Goal: Information Seeking & Learning: Understand process/instructions

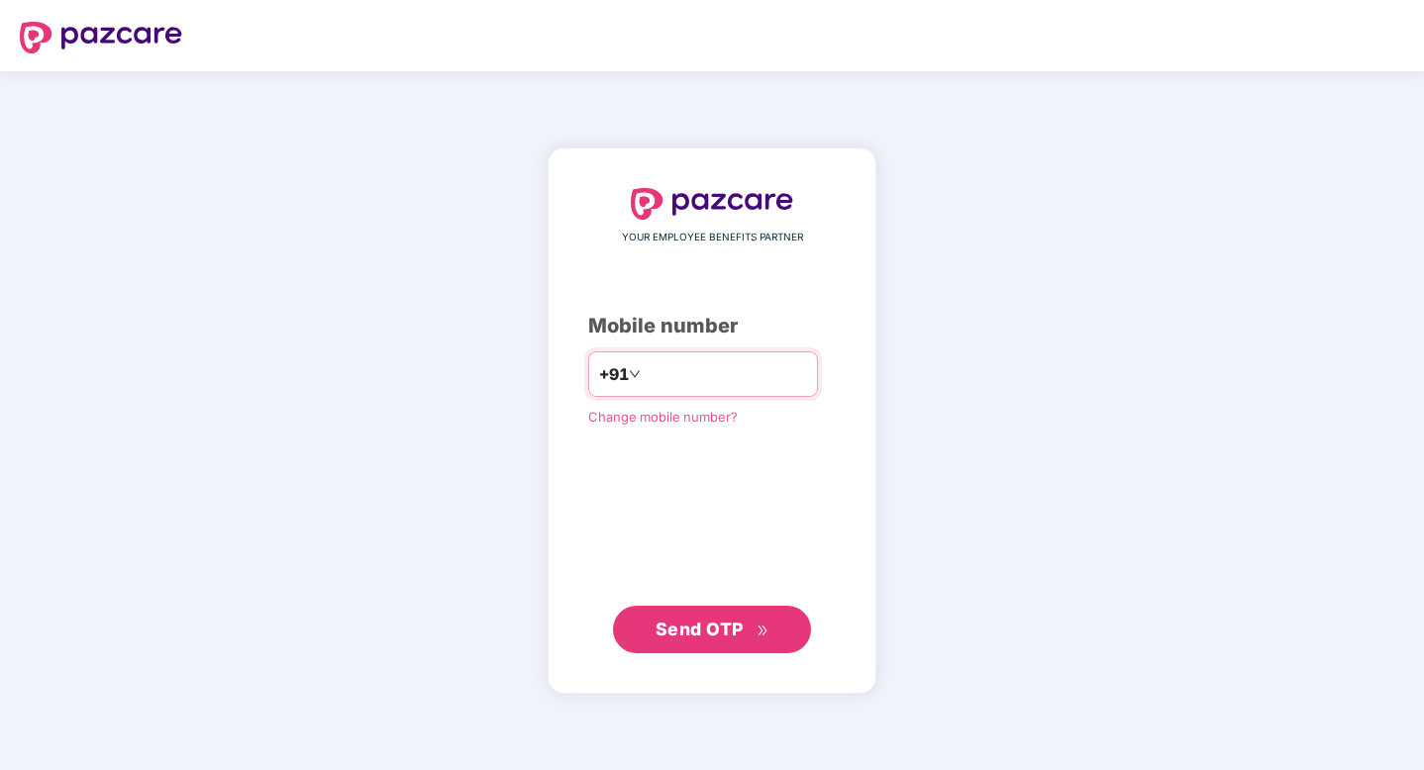
click at [672, 356] on div "+91" at bounding box center [703, 374] width 230 height 46
click at [663, 377] on input "number" at bounding box center [726, 374] width 162 height 32
type input "**********"
click at [719, 616] on span "Send OTP" at bounding box center [712, 629] width 114 height 28
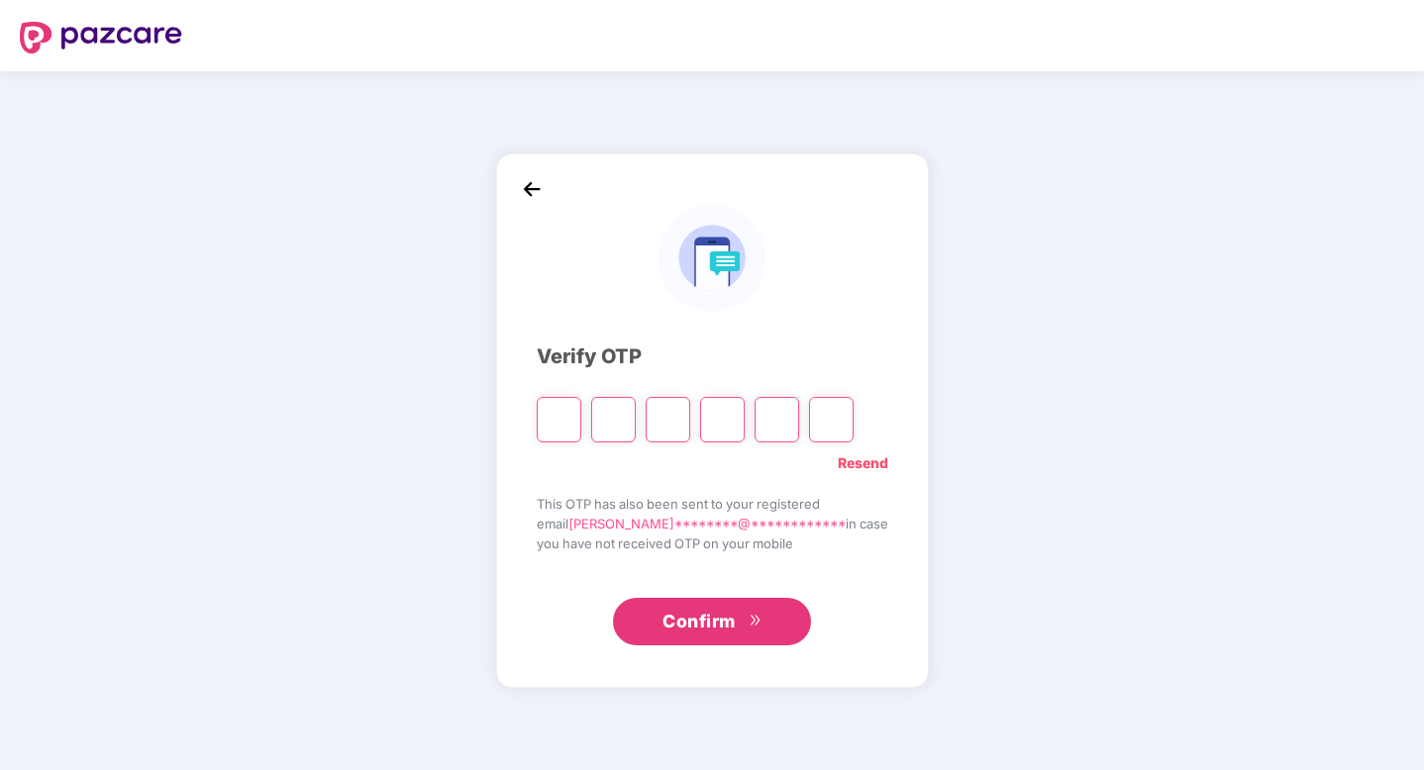
type input "*"
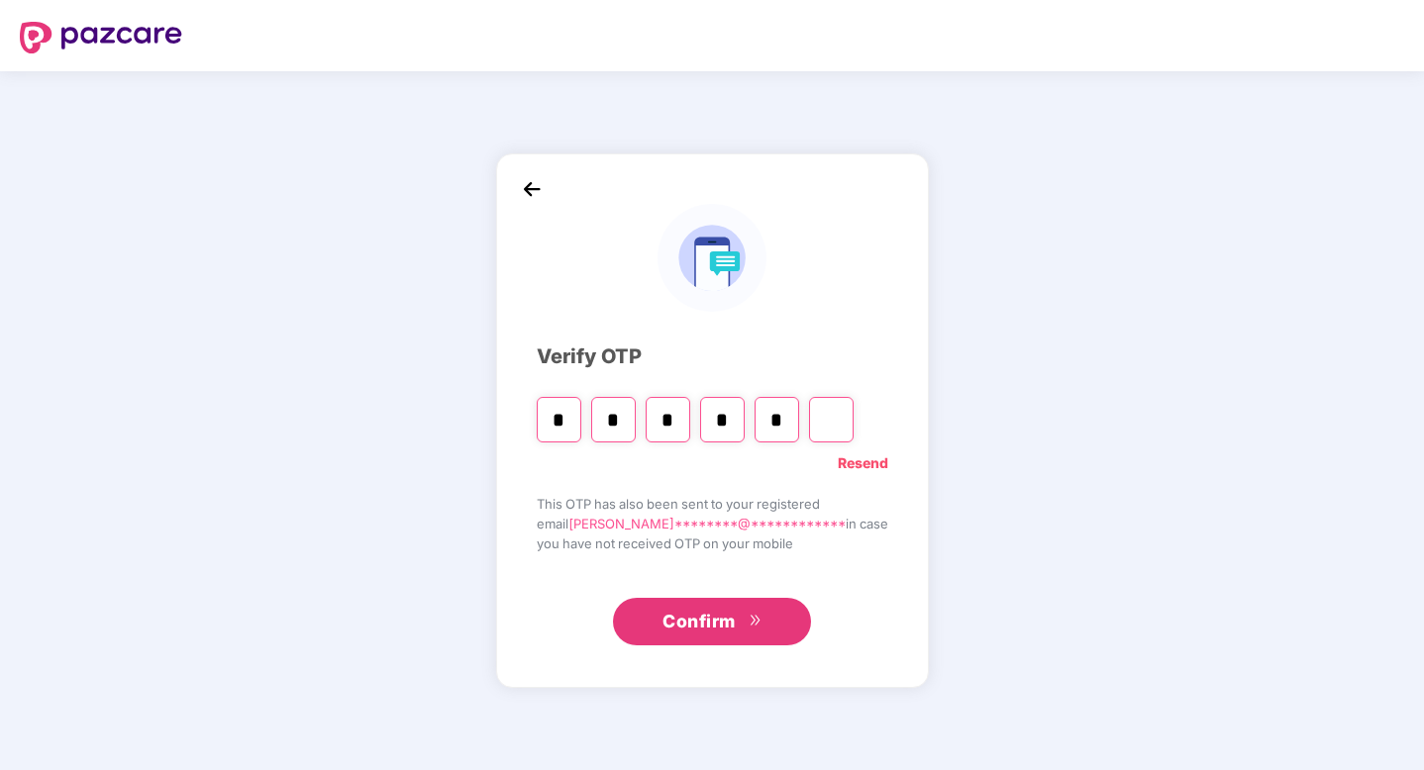
type input "*"
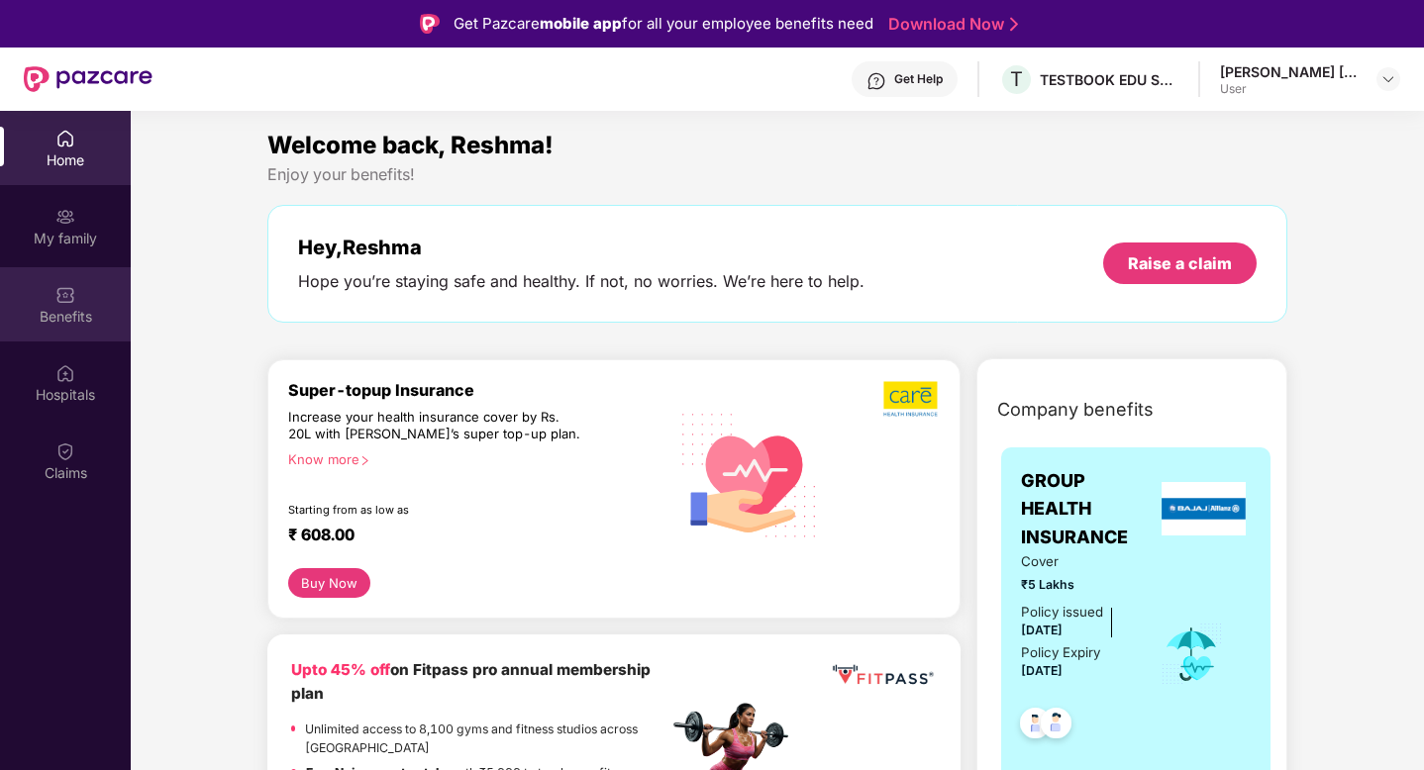
click at [65, 290] on img at bounding box center [65, 295] width 20 height 20
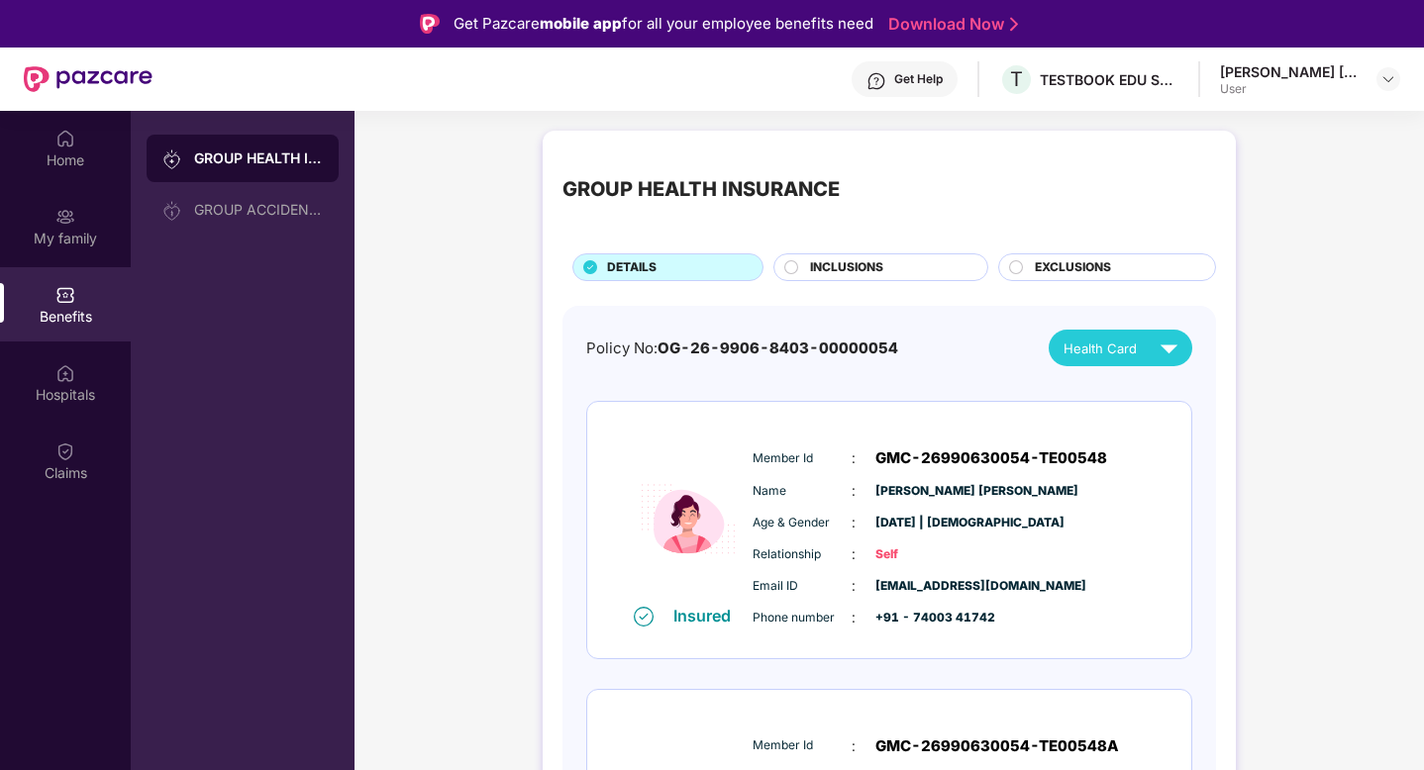
click at [876, 269] on span "INCLUSIONS" at bounding box center [846, 267] width 73 height 19
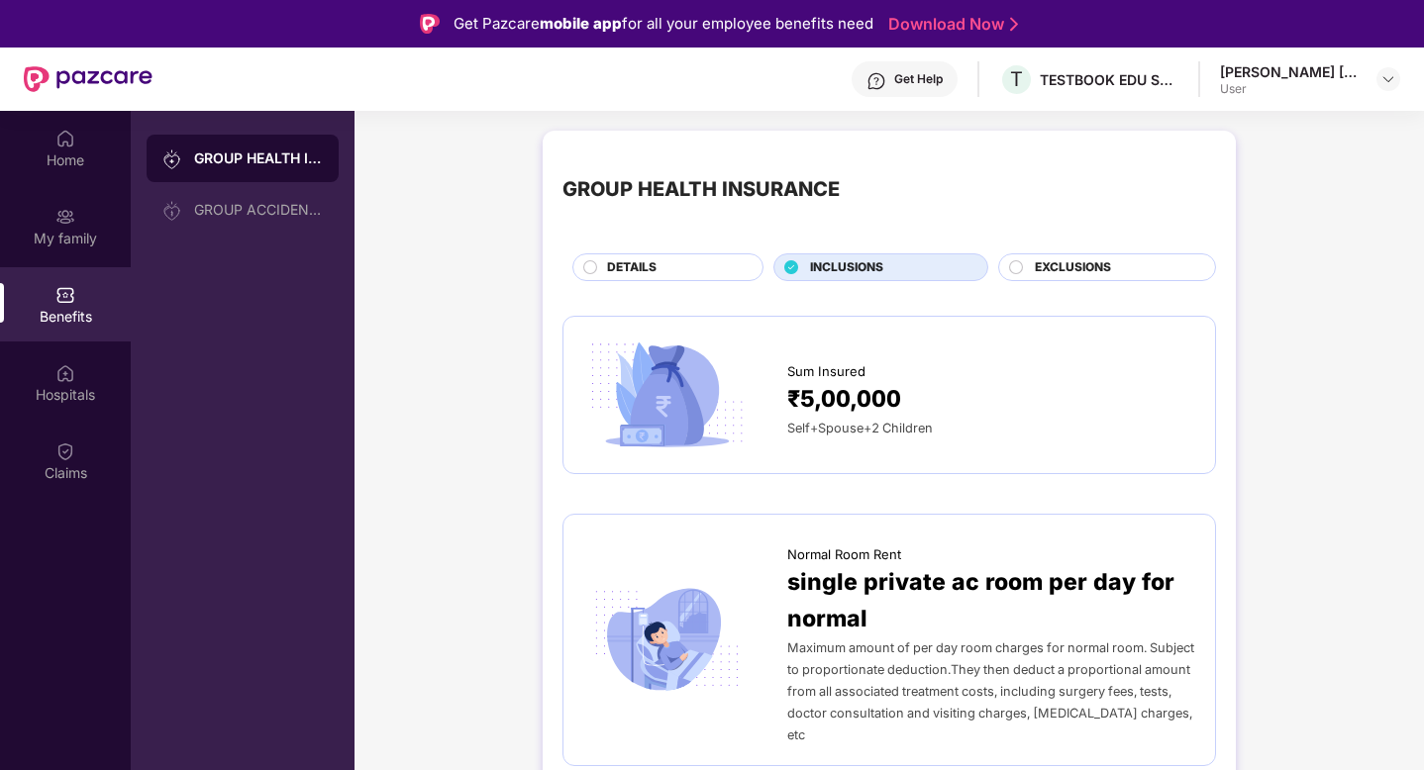
click at [1112, 252] on div "GROUP HEALTH INSURANCE DETAILS INCLUSIONS EXCLUSIONS" at bounding box center [888, 215] width 653 height 131
click at [1073, 266] on span "EXCLUSIONS" at bounding box center [1073, 267] width 76 height 19
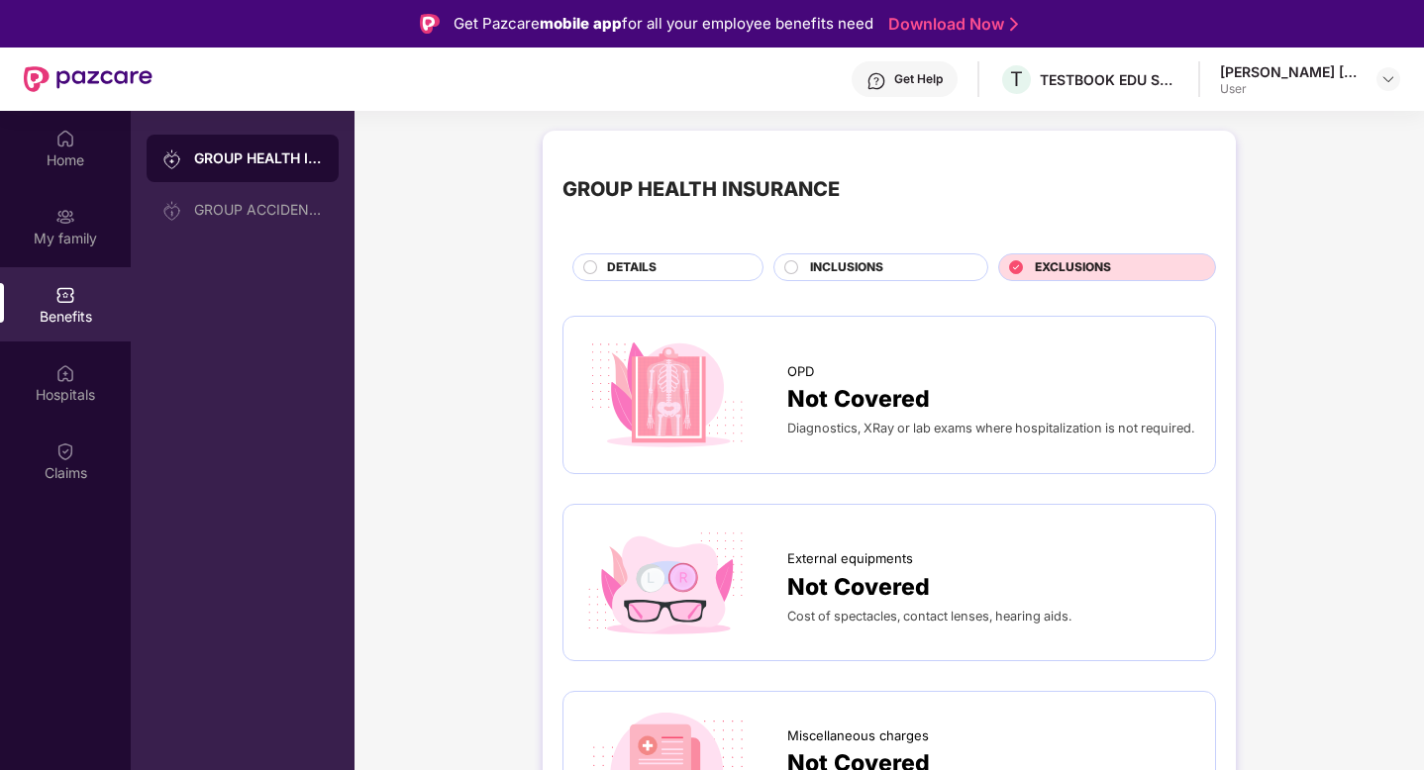
click at [878, 275] on span "INCLUSIONS" at bounding box center [846, 267] width 73 height 19
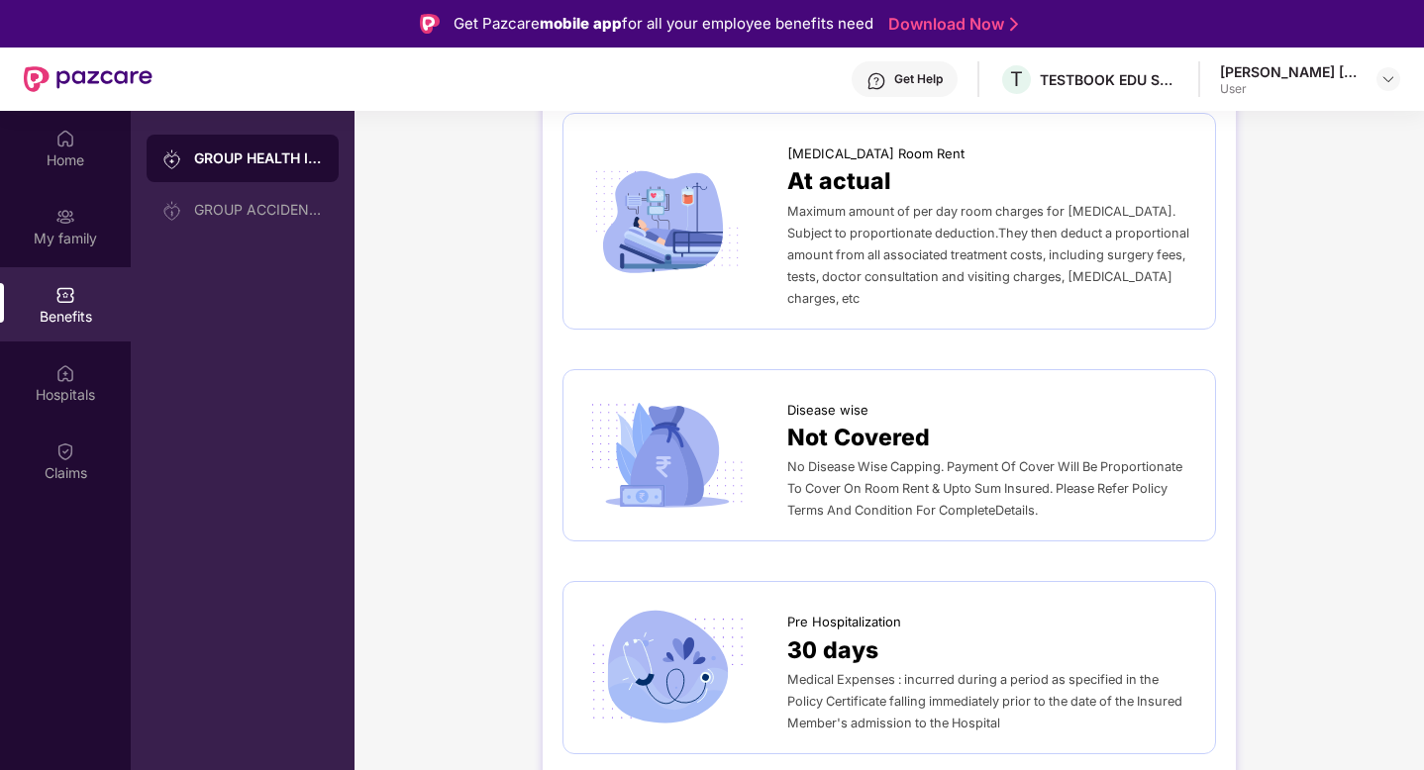
scroll to position [679, 0]
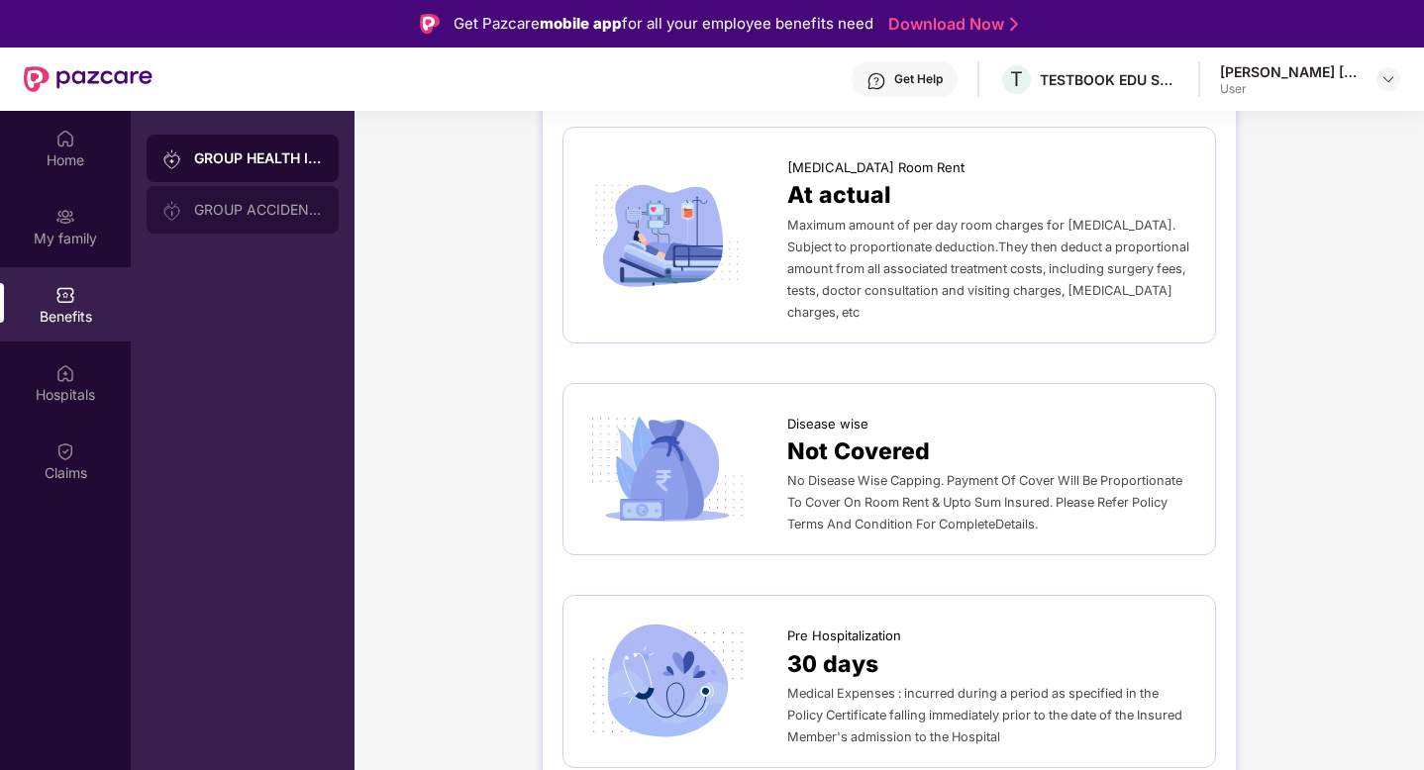
click at [251, 203] on div "GROUP ACCIDENTAL INSURANCE" at bounding box center [258, 210] width 129 height 16
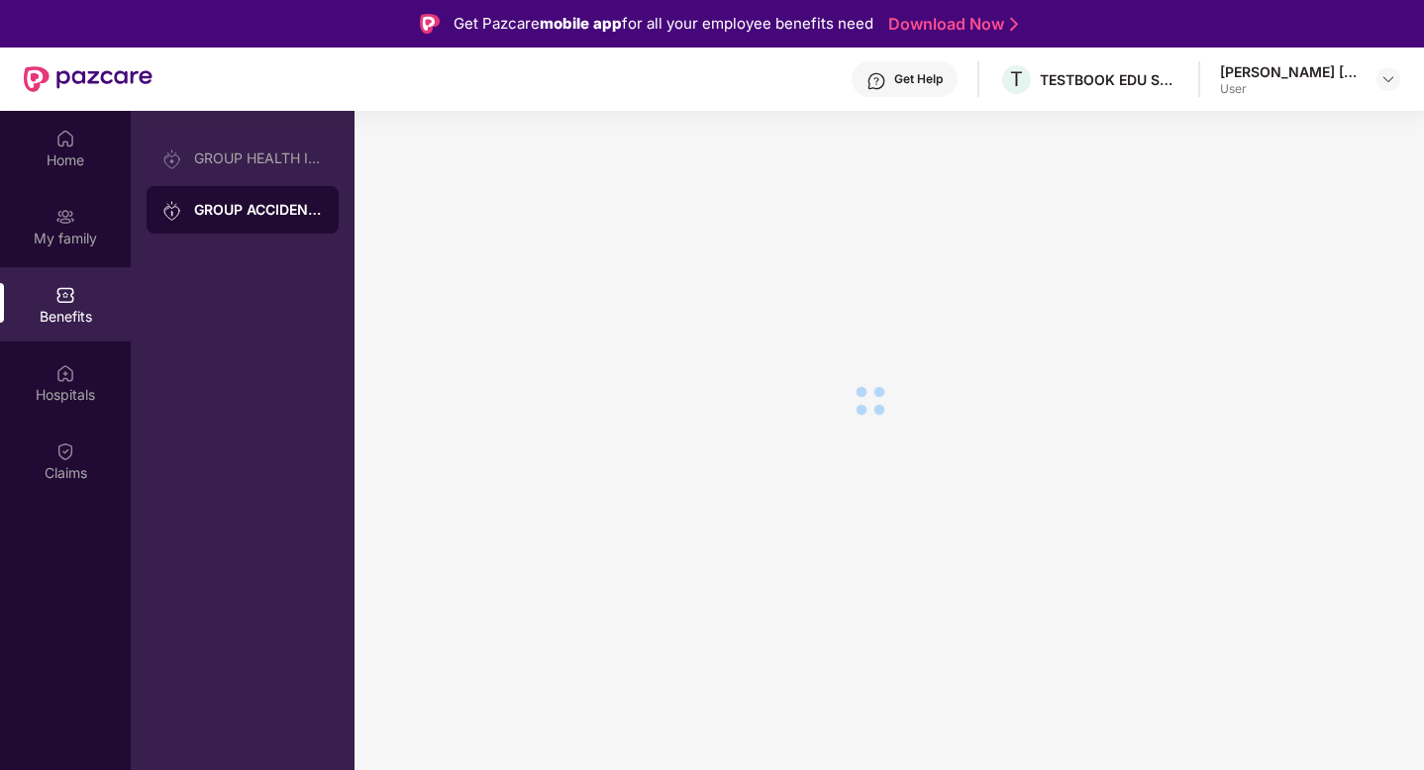
scroll to position [0, 0]
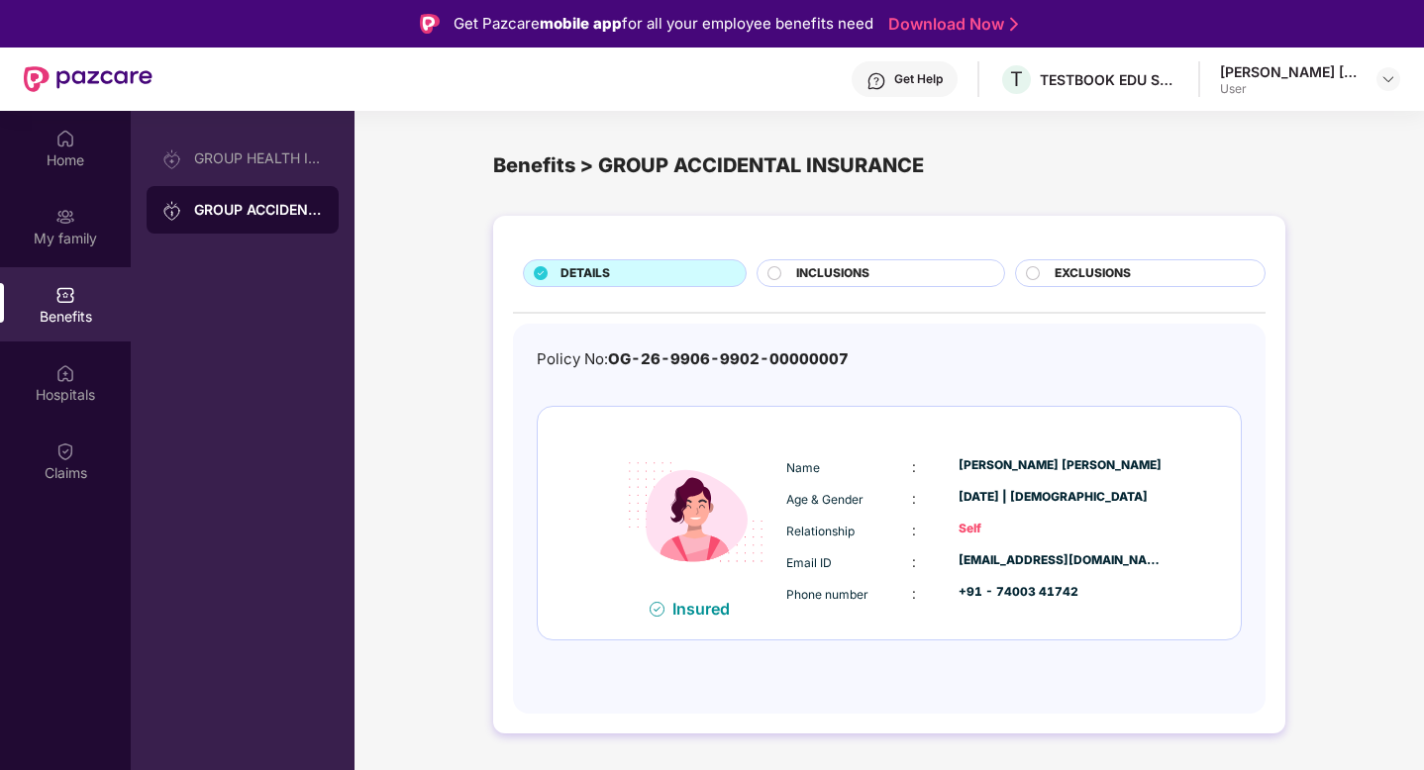
click at [876, 272] on div "INCLUSIONS" at bounding box center [889, 275] width 207 height 22
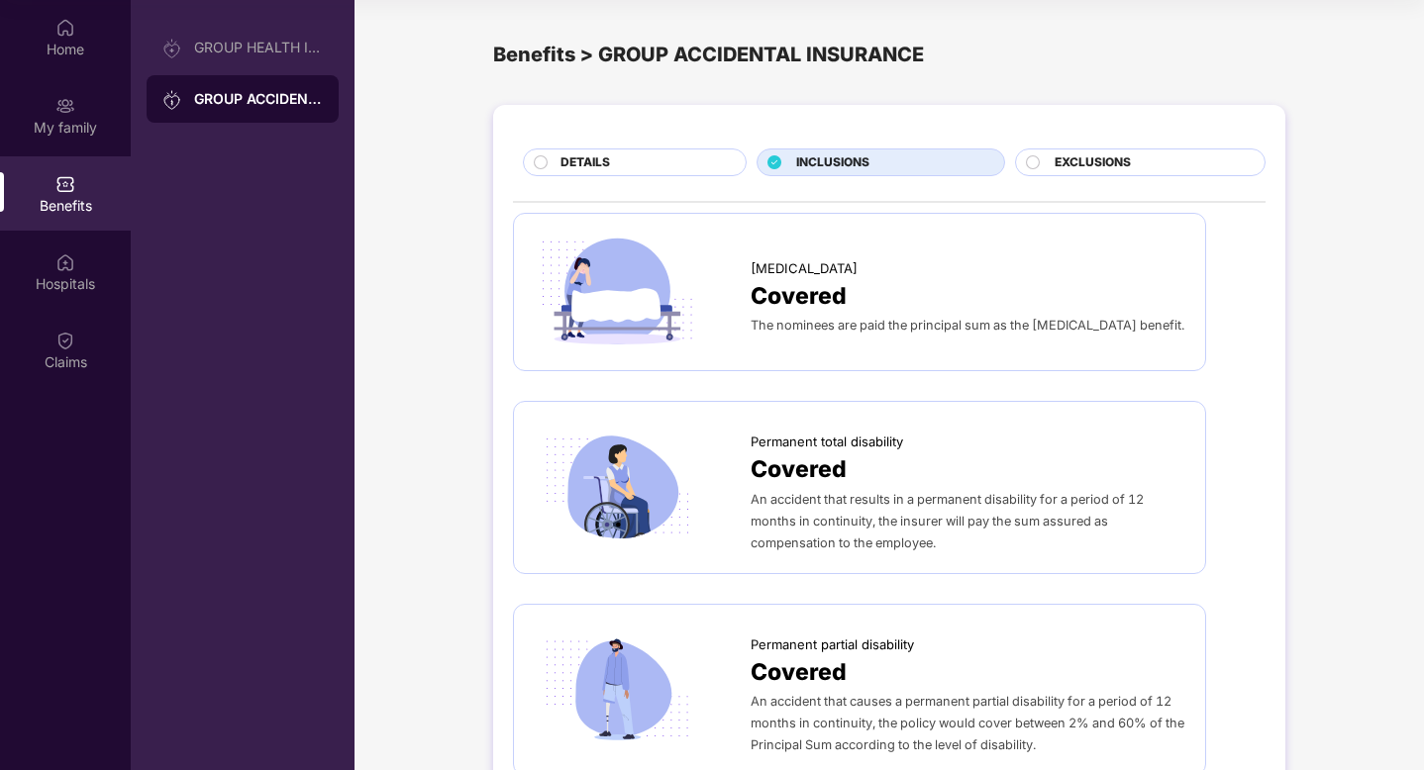
click at [584, 171] on span "DETAILS" at bounding box center [585, 162] width 50 height 19
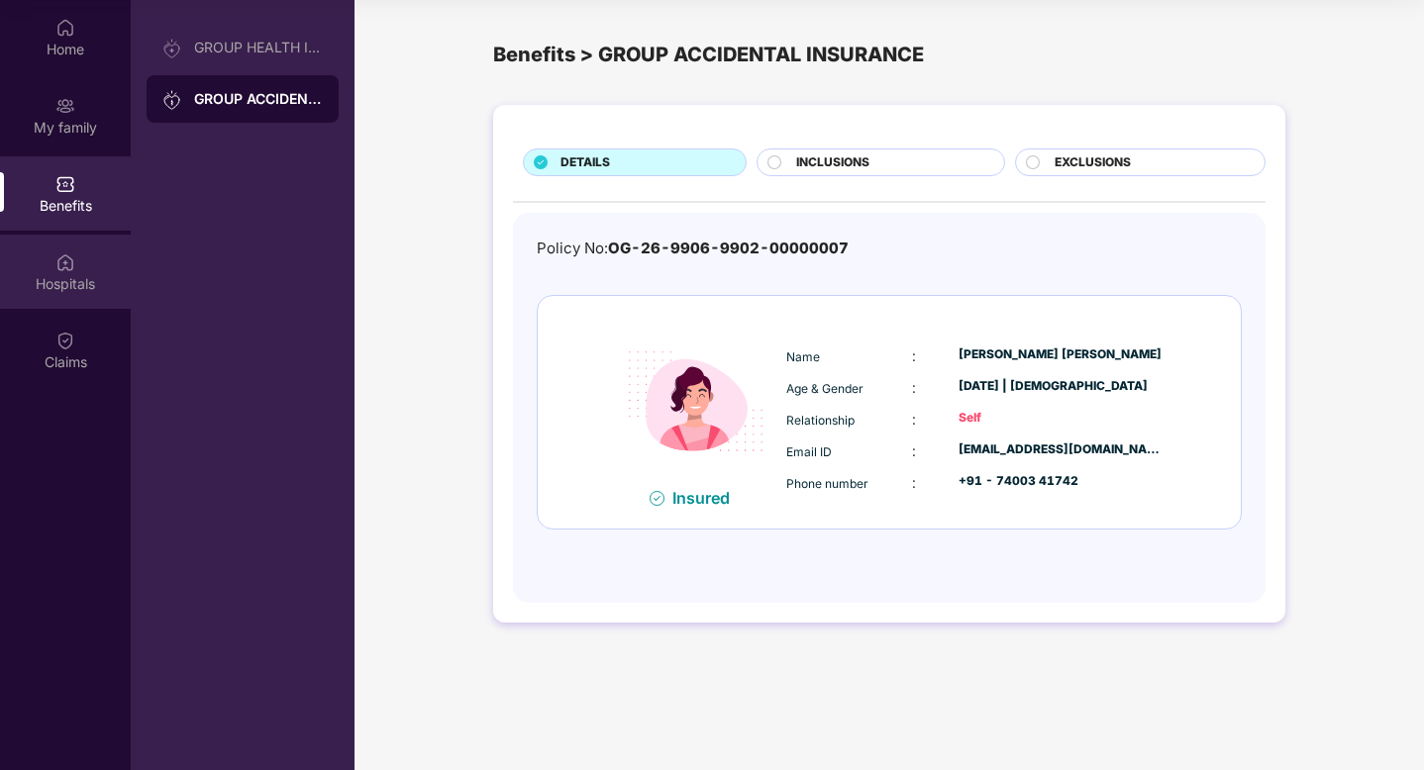
click at [70, 260] on img at bounding box center [65, 262] width 20 height 20
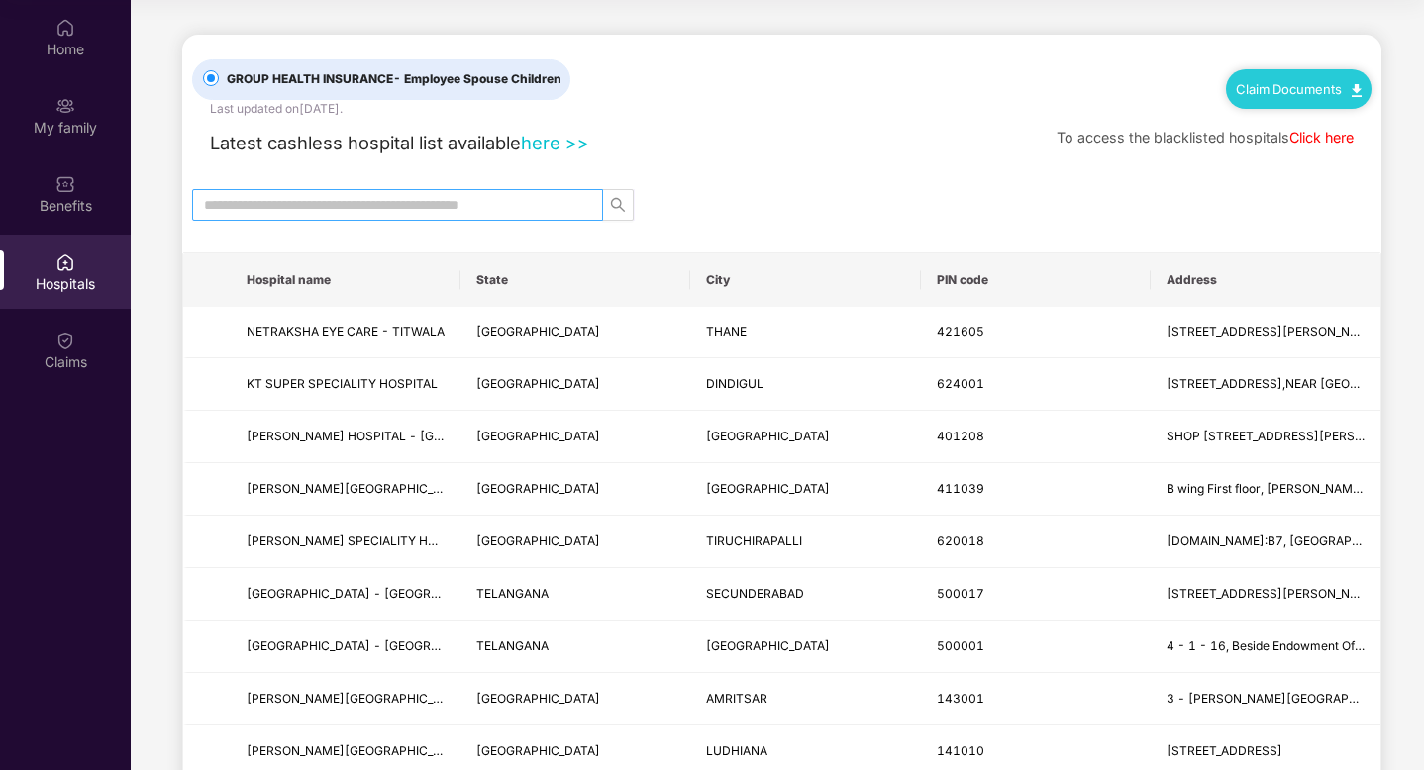
click at [266, 211] on input "text" at bounding box center [389, 205] width 371 height 22
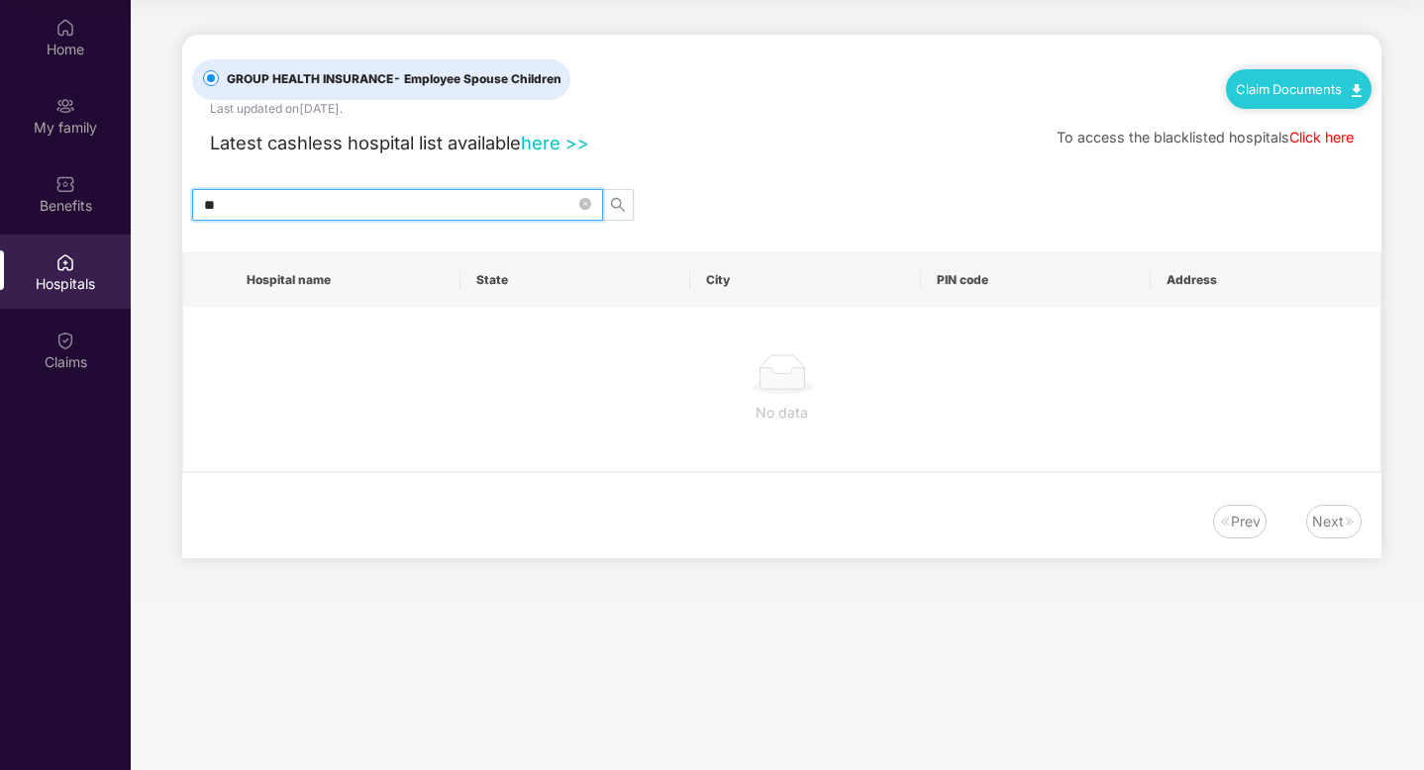
type input "*"
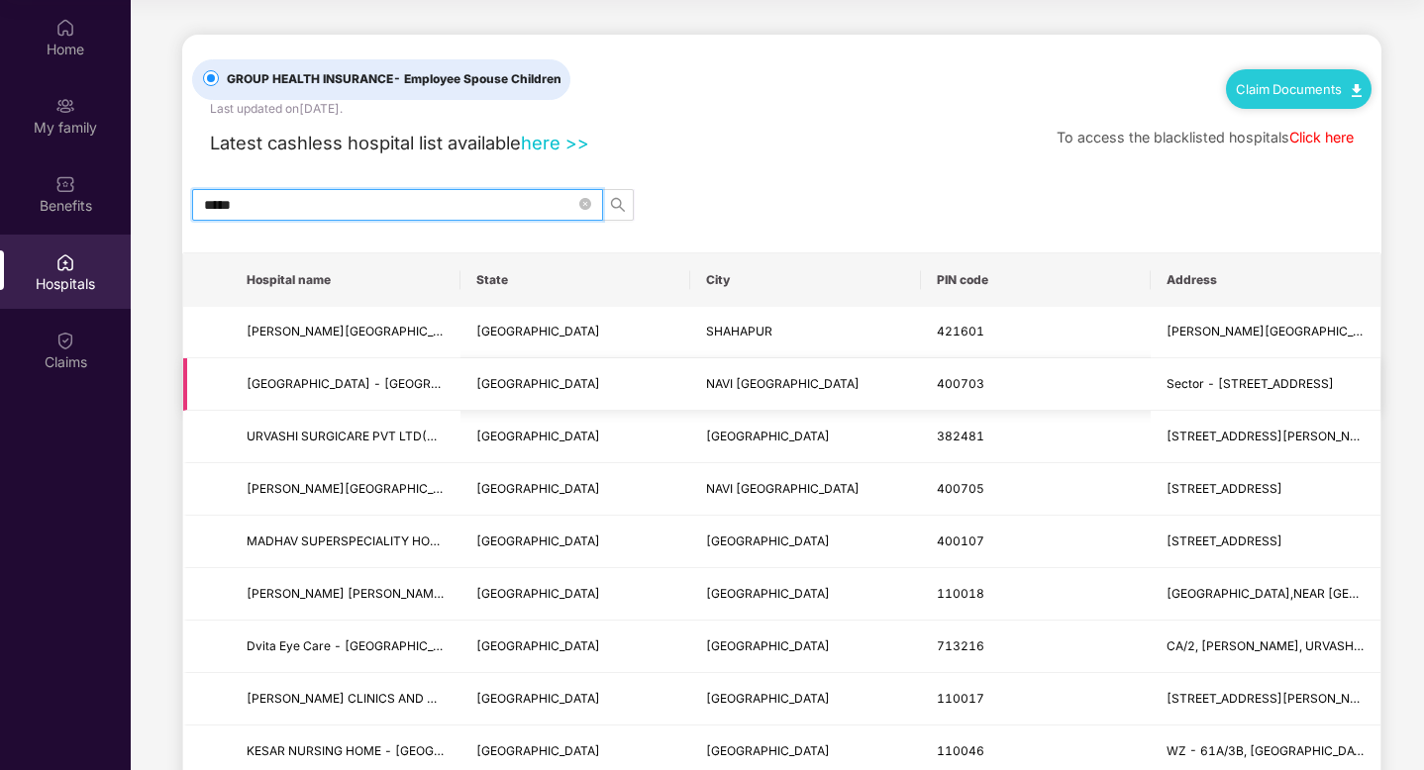
type input "*****"
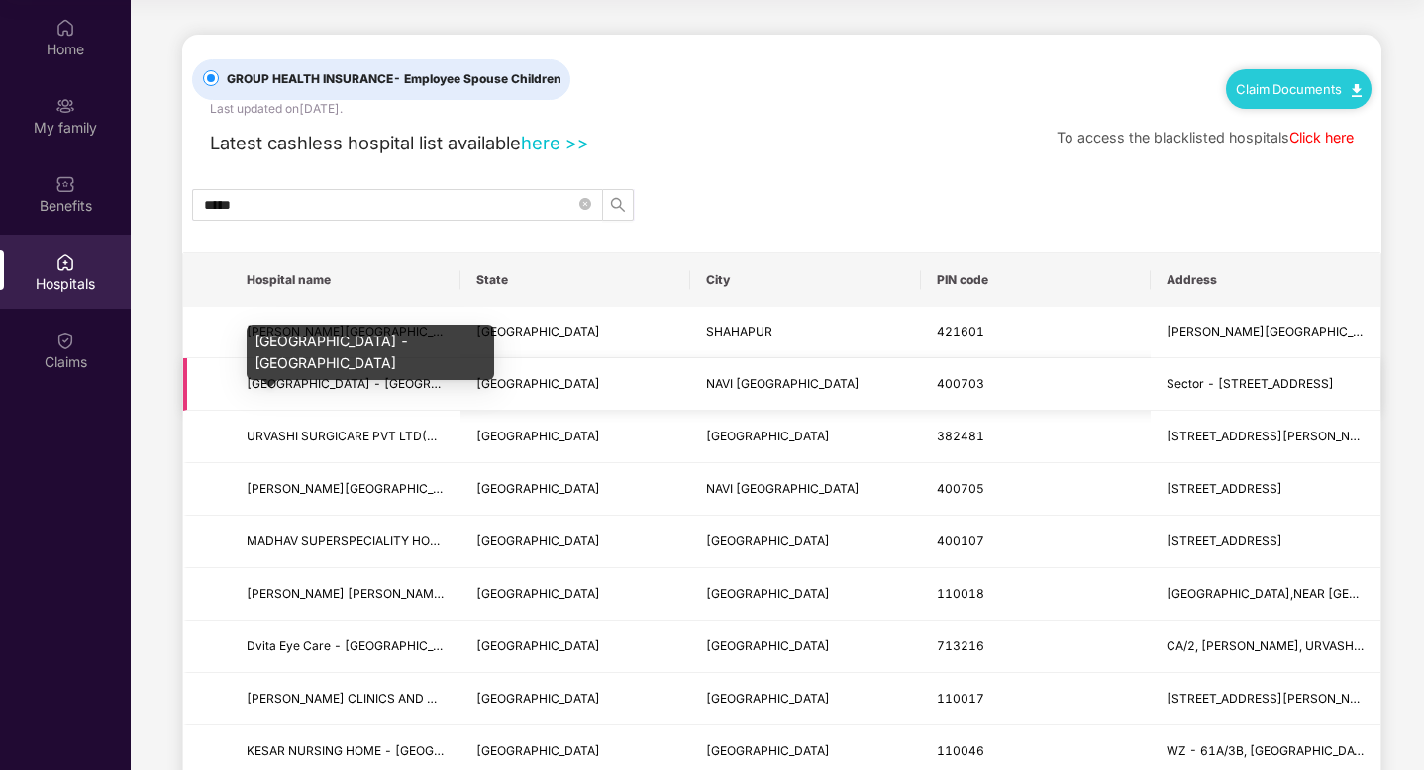
click at [346, 382] on span "[GEOGRAPHIC_DATA] - [GEOGRAPHIC_DATA]" at bounding box center [377, 383] width 261 height 15
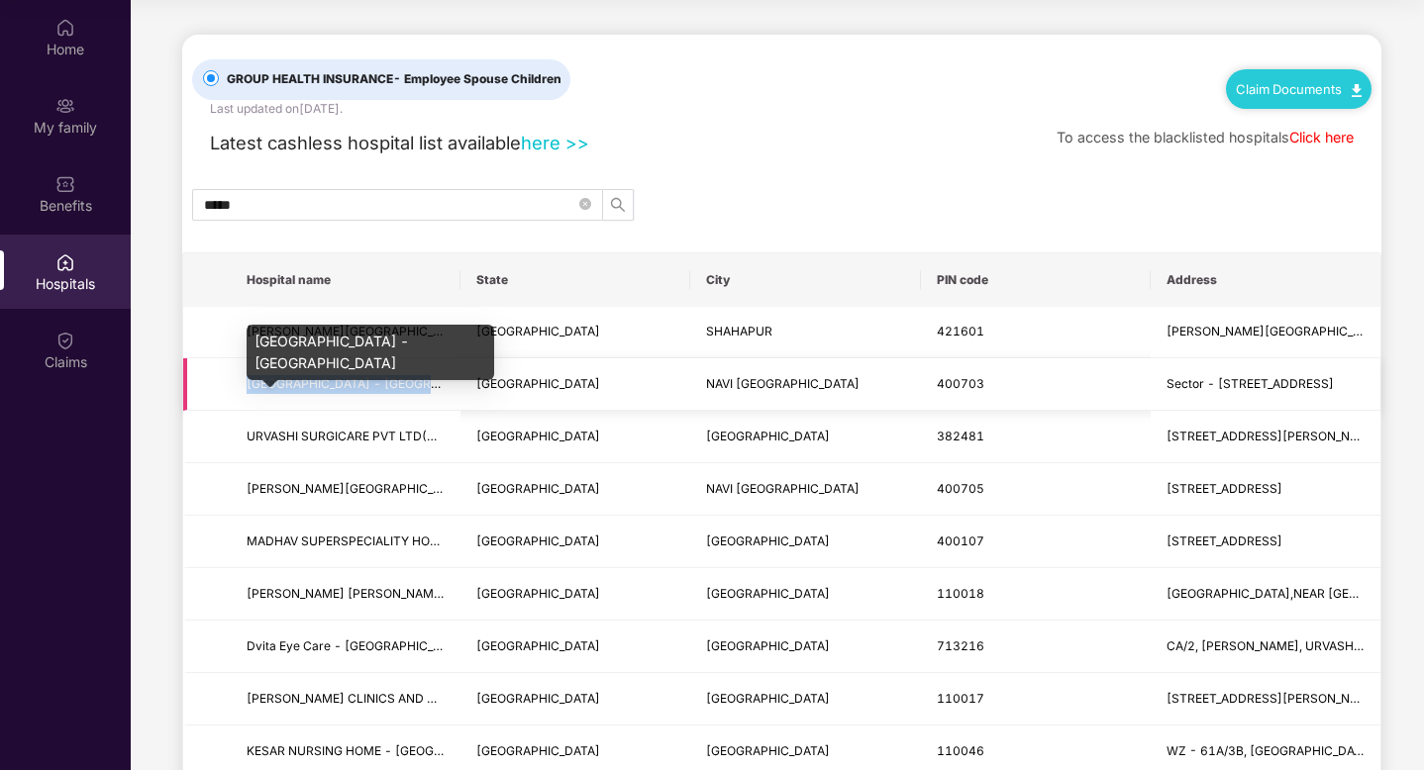
click at [346, 382] on span "[GEOGRAPHIC_DATA] - [GEOGRAPHIC_DATA]" at bounding box center [377, 383] width 261 height 15
click at [430, 384] on span "[GEOGRAPHIC_DATA] - [GEOGRAPHIC_DATA]" at bounding box center [377, 383] width 261 height 15
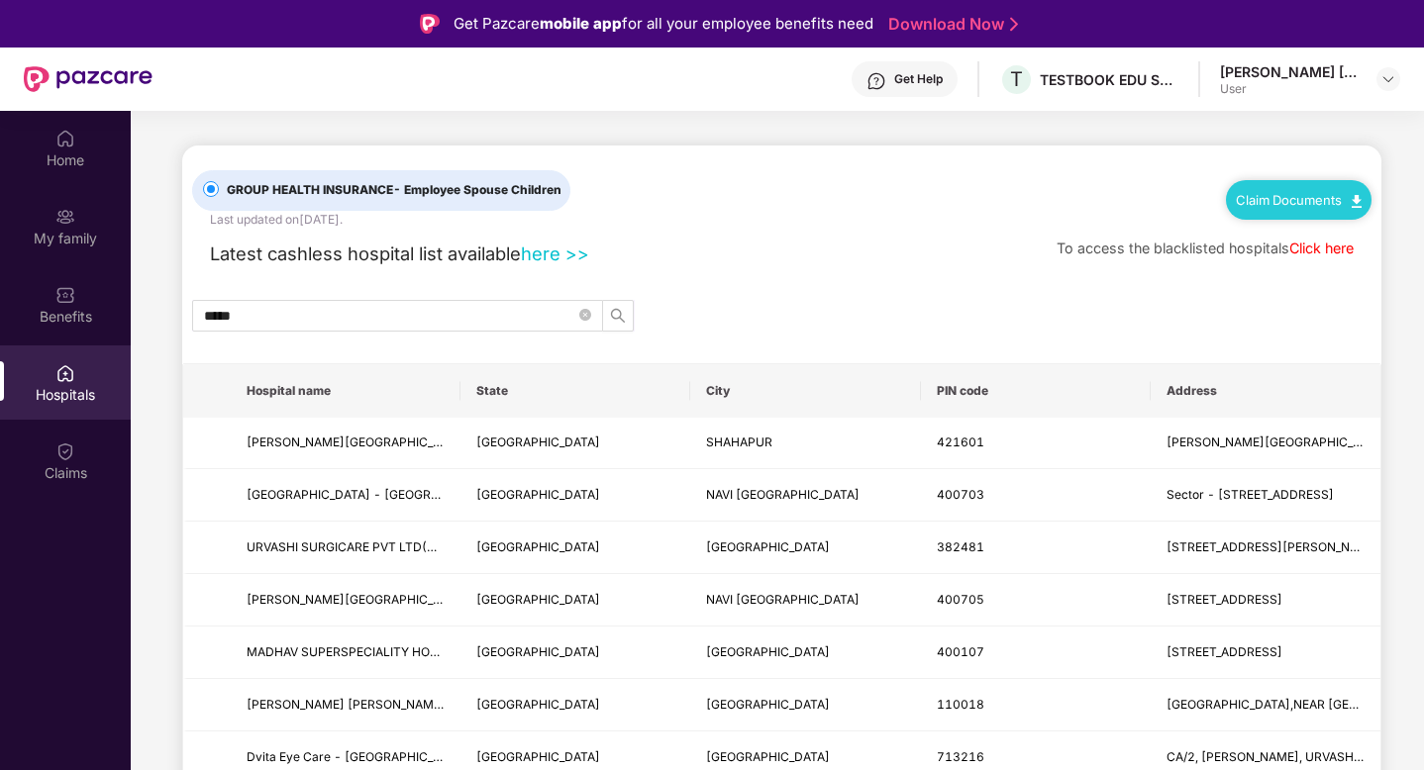
click at [1246, 192] on link "Claim Documents" at bounding box center [1299, 200] width 126 height 16
click at [829, 252] on div "Latest cashless hospital list available here >> To access the blacklisted hospi…" at bounding box center [781, 249] width 1179 height 39
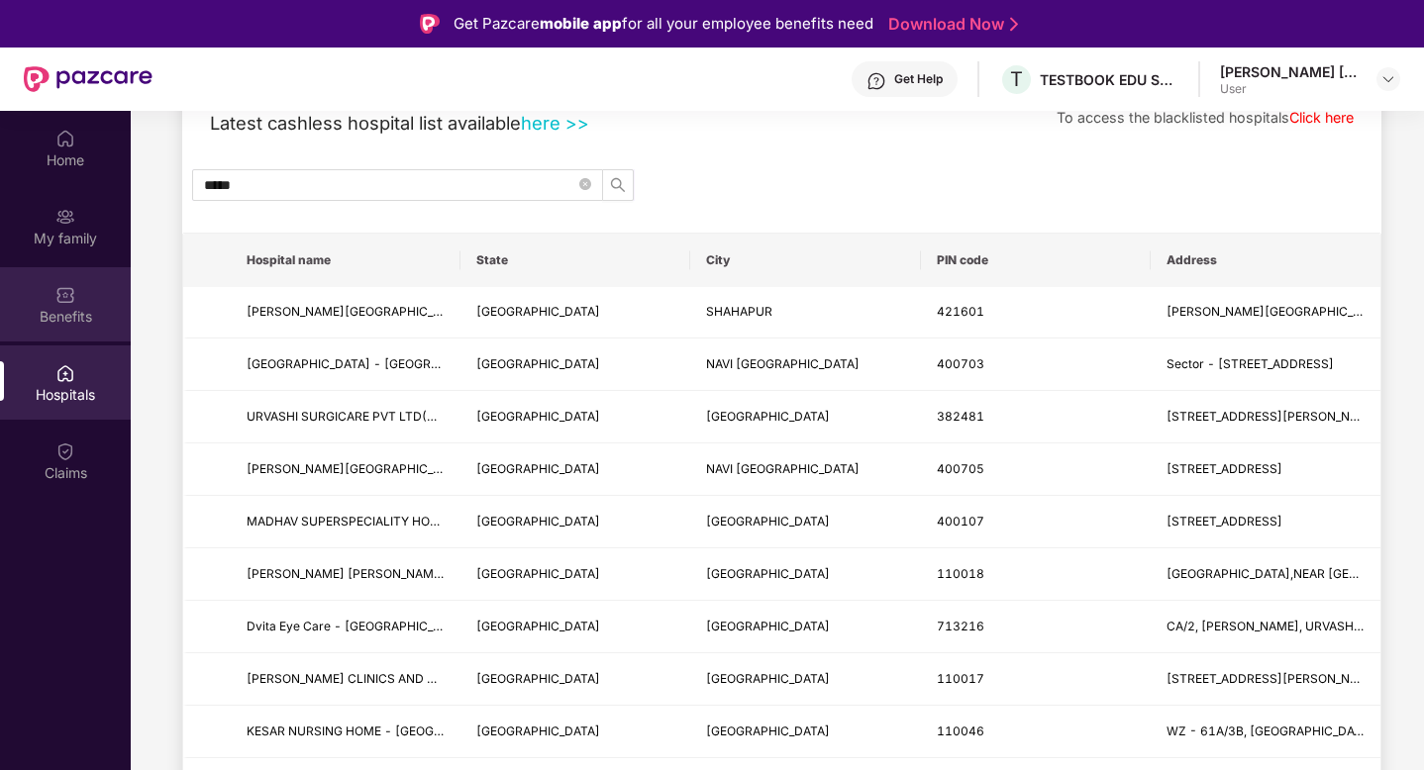
click at [45, 295] on div "Benefits" at bounding box center [65, 304] width 131 height 74
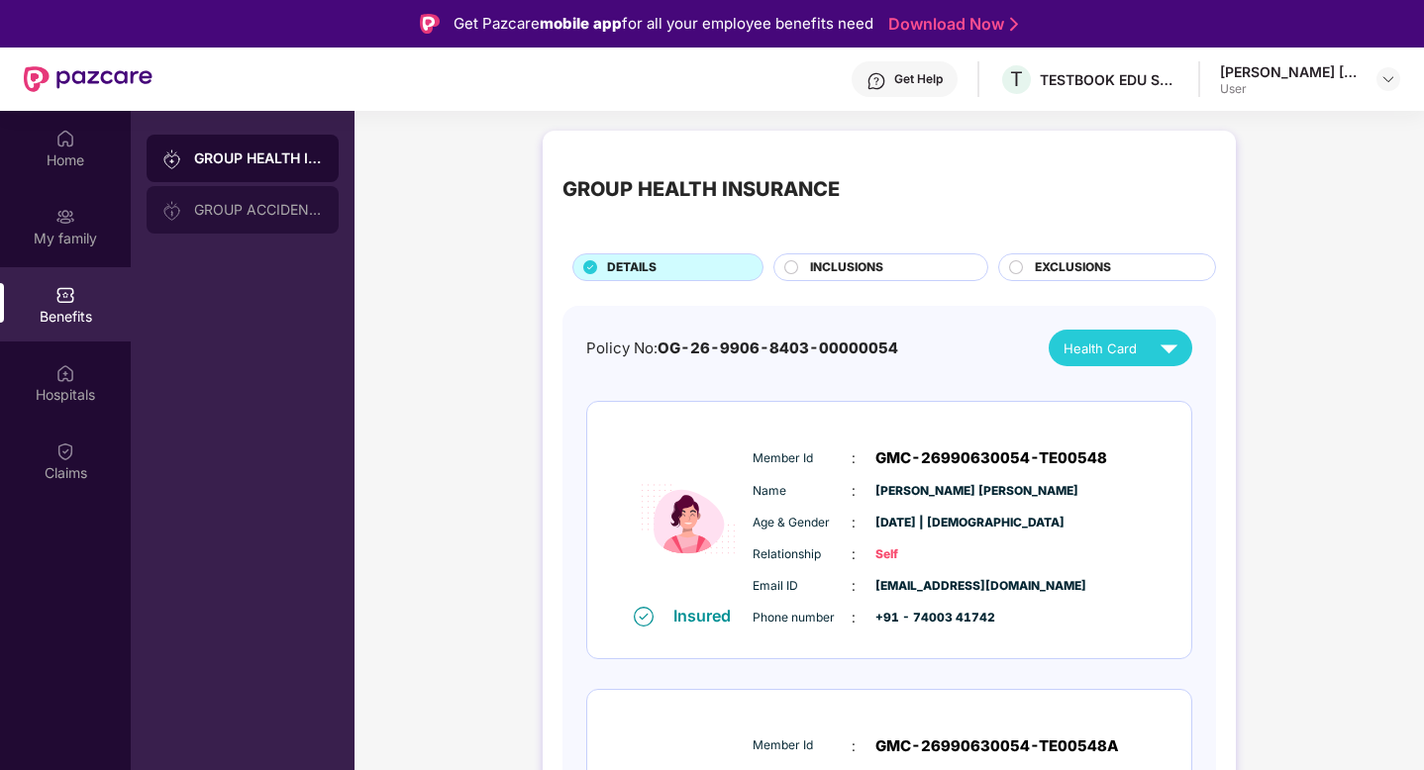
click at [250, 221] on div "GROUP ACCIDENTAL INSURANCE" at bounding box center [243, 210] width 192 height 48
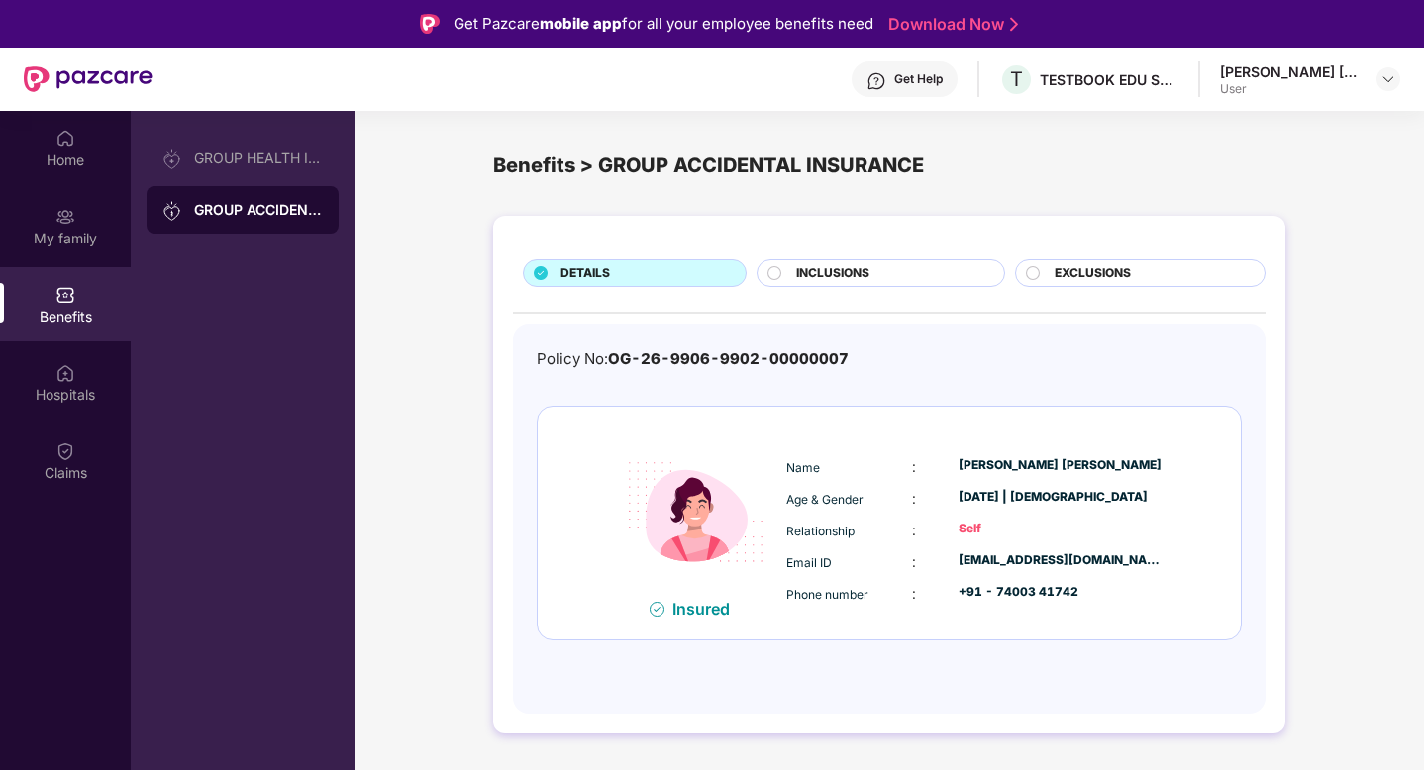
click at [51, 420] on div "Home My family Benefits Hospitals Claims" at bounding box center [65, 306] width 131 height 391
click at [73, 395] on div "Hospitals" at bounding box center [65, 395] width 131 height 20
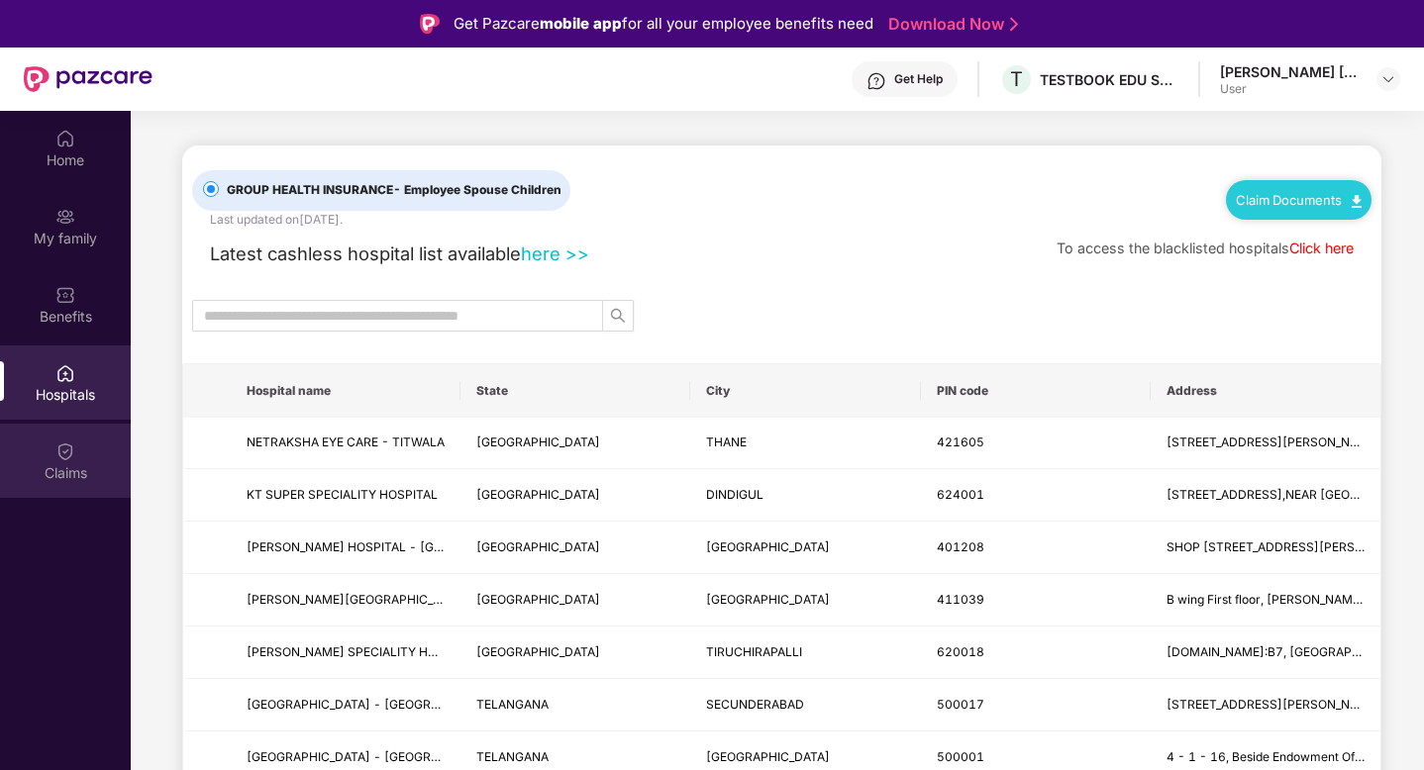
click at [67, 455] on img at bounding box center [65, 452] width 20 height 20
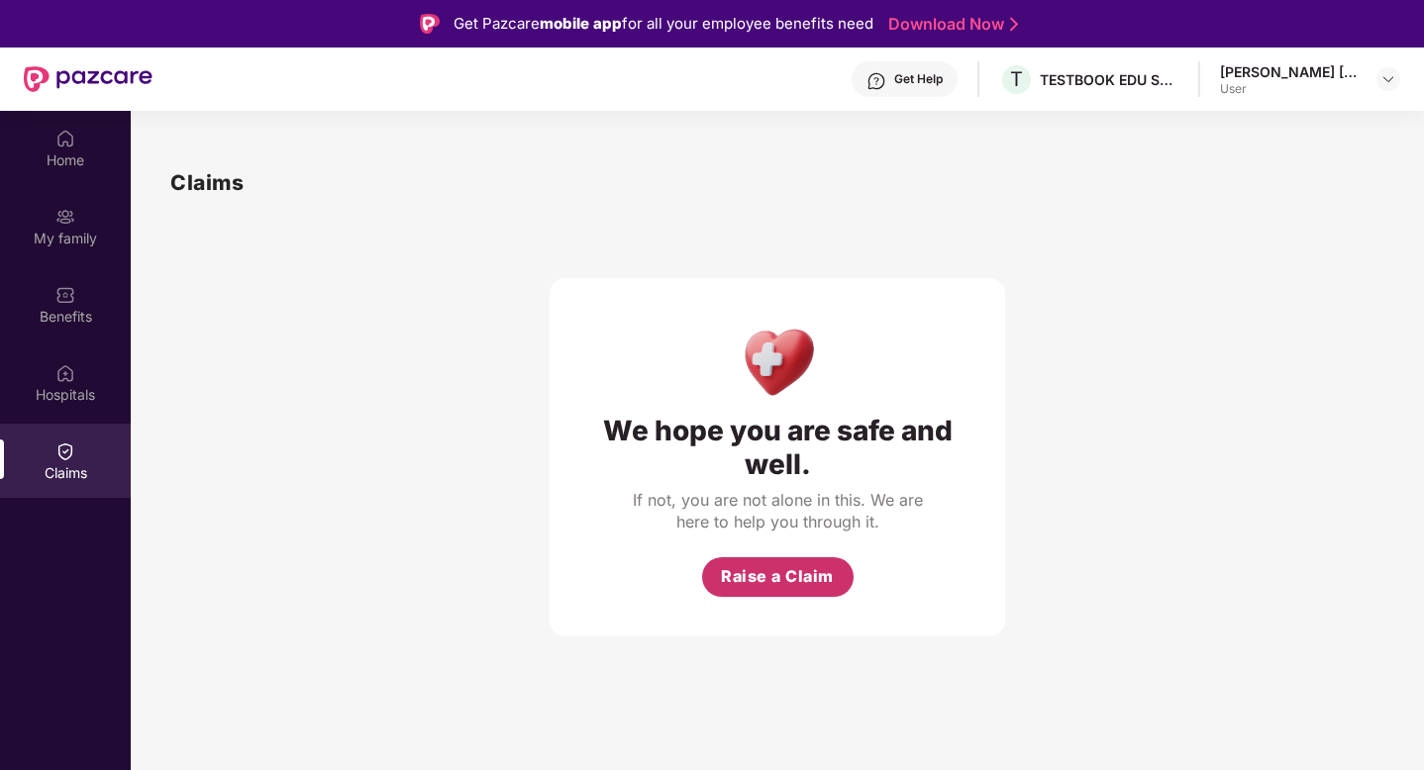
click at [794, 570] on span "Raise a Claim" at bounding box center [777, 576] width 113 height 25
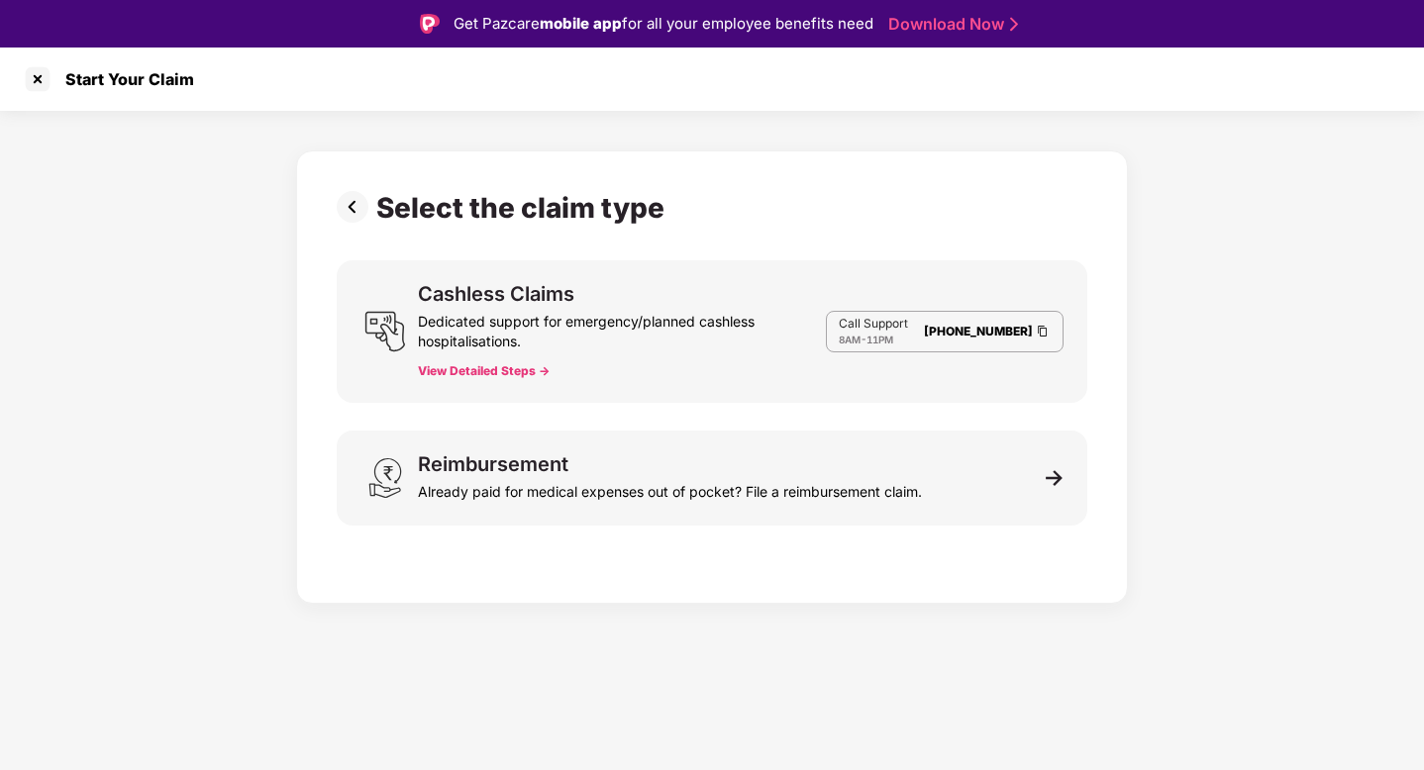
click at [949, 336] on link "[PHONE_NUMBER]" at bounding box center [978, 331] width 109 height 15
click at [521, 366] on button "View Detailed Steps ->" at bounding box center [484, 371] width 132 height 16
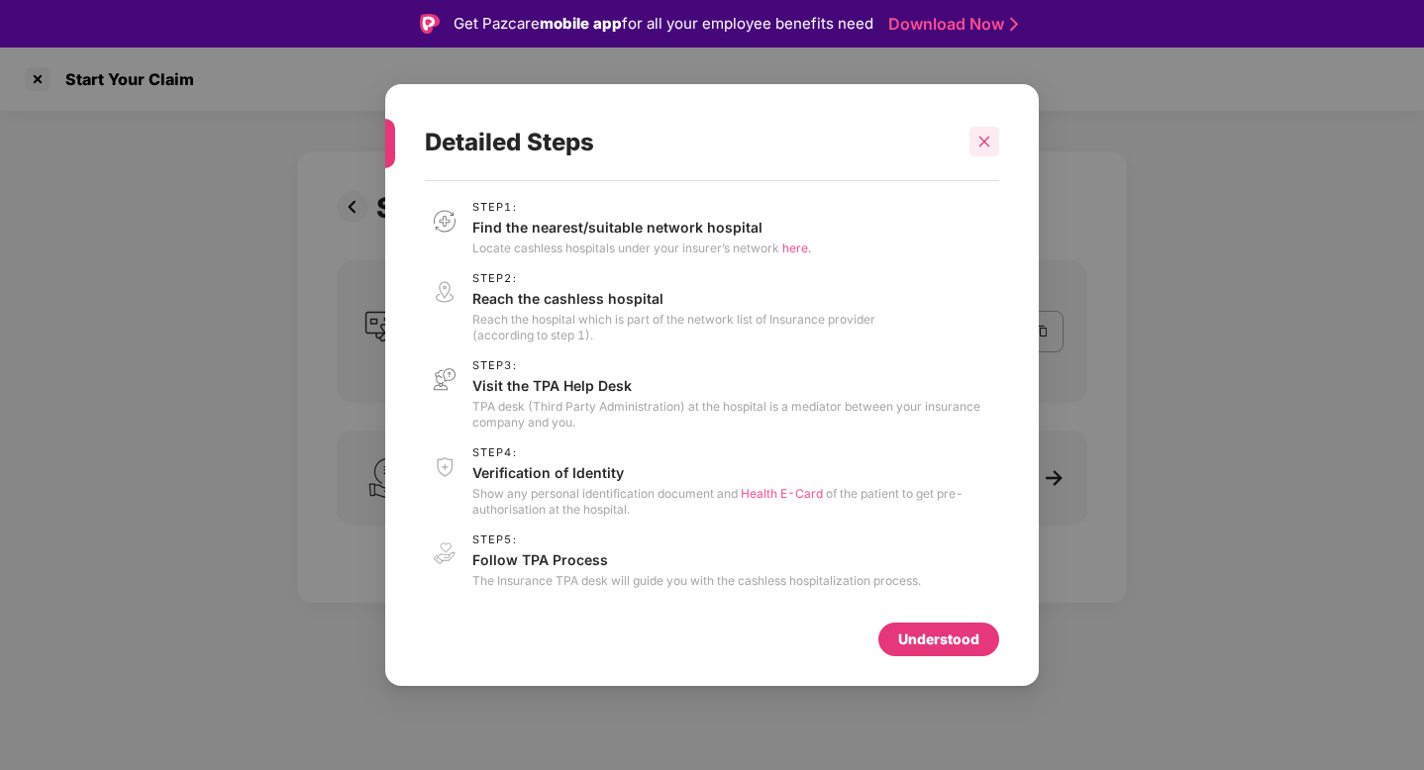
click at [991, 133] on div at bounding box center [984, 142] width 30 height 30
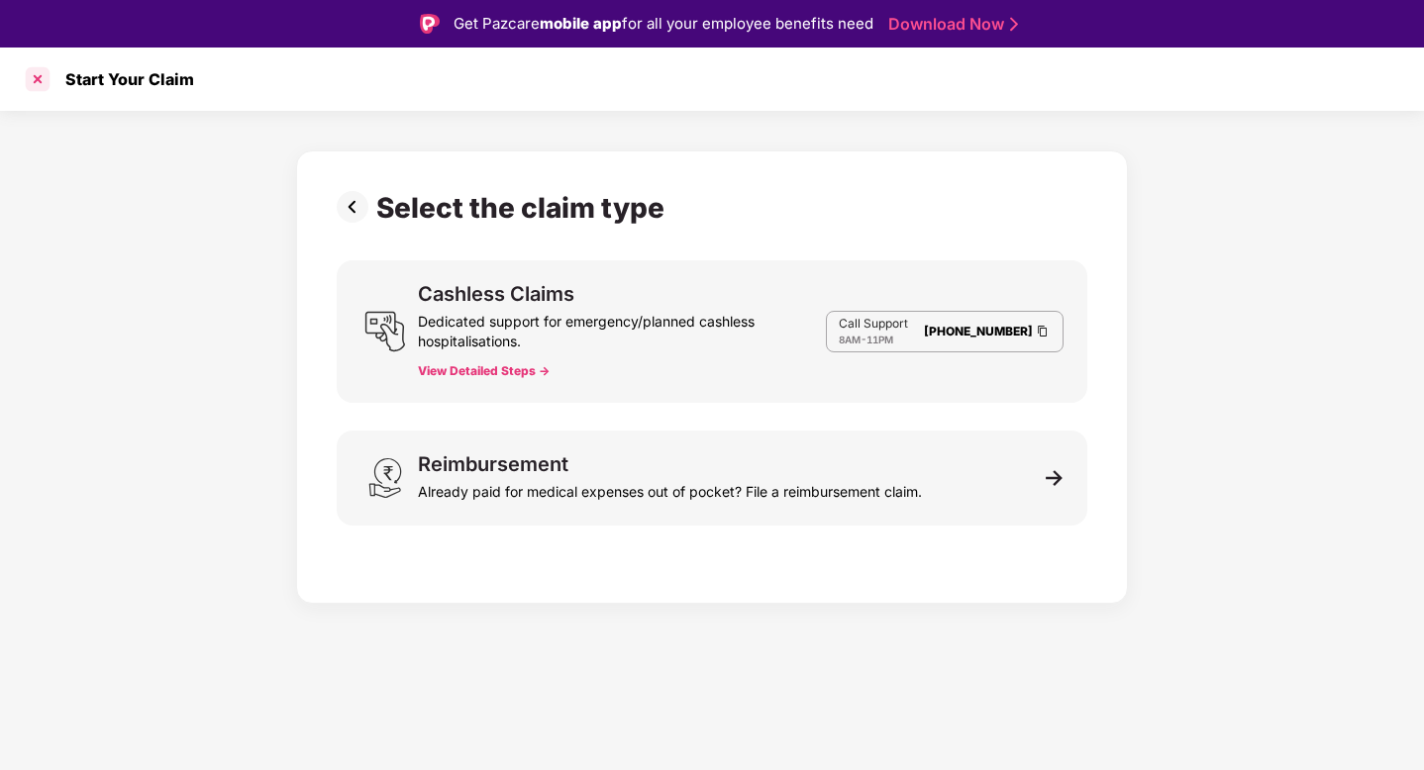
click at [42, 75] on div at bounding box center [38, 79] width 32 height 32
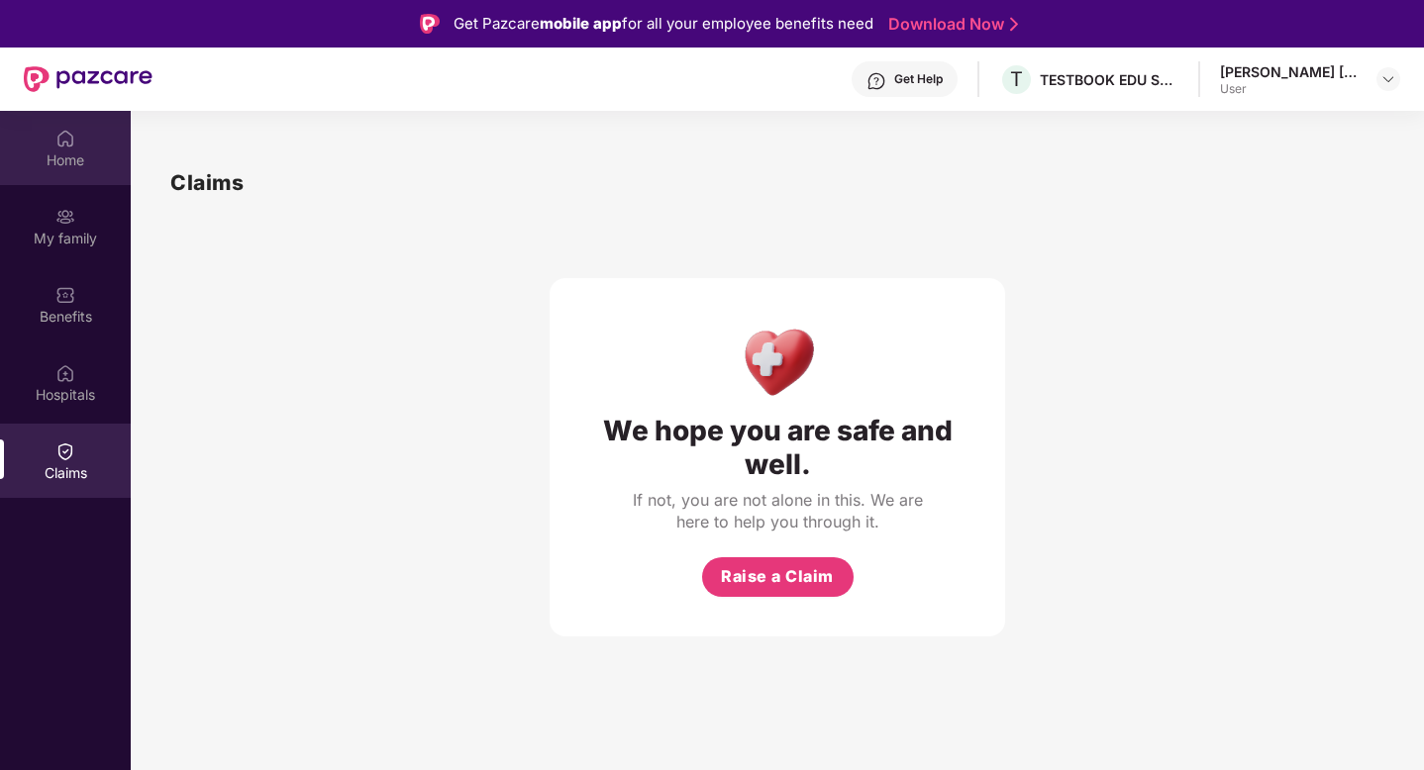
click at [59, 150] on div "Home" at bounding box center [65, 160] width 131 height 20
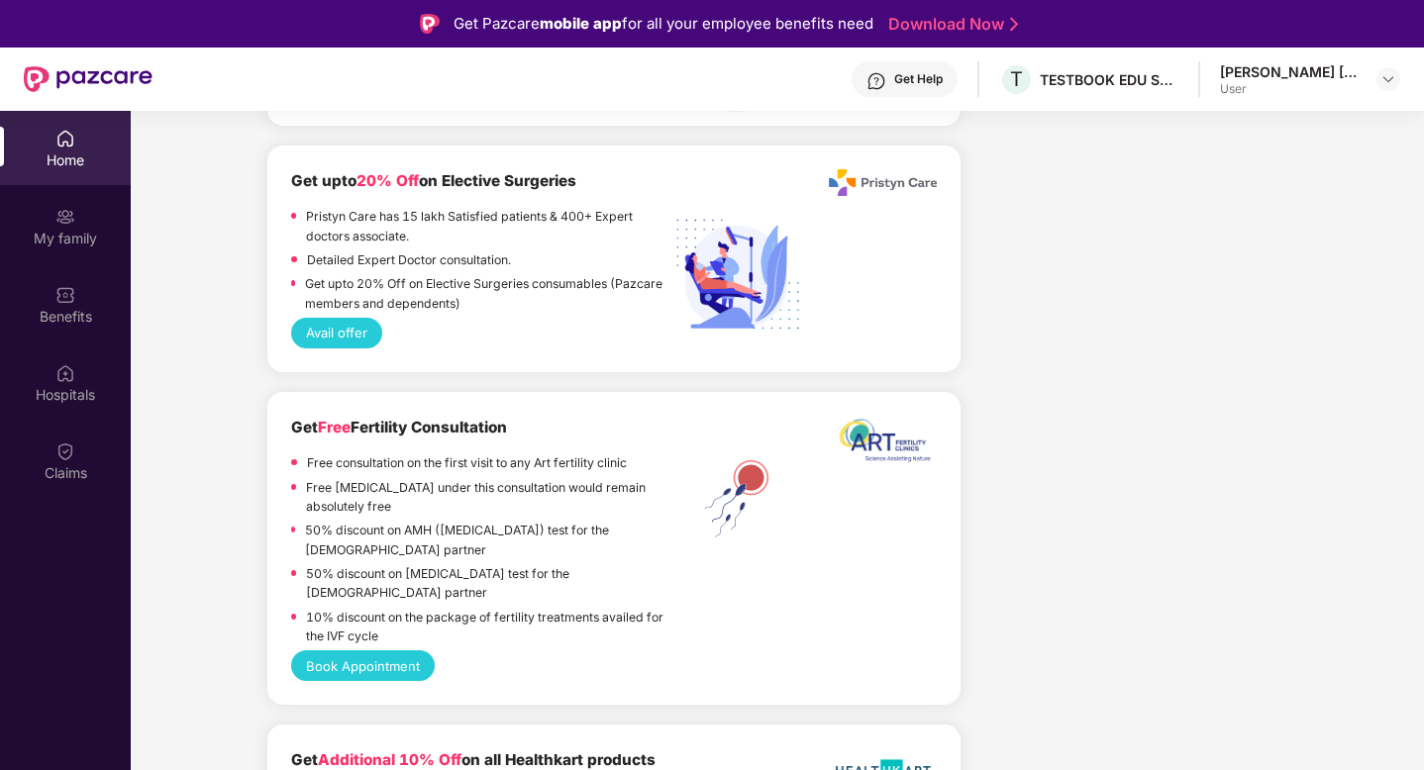
scroll to position [3027, 0]
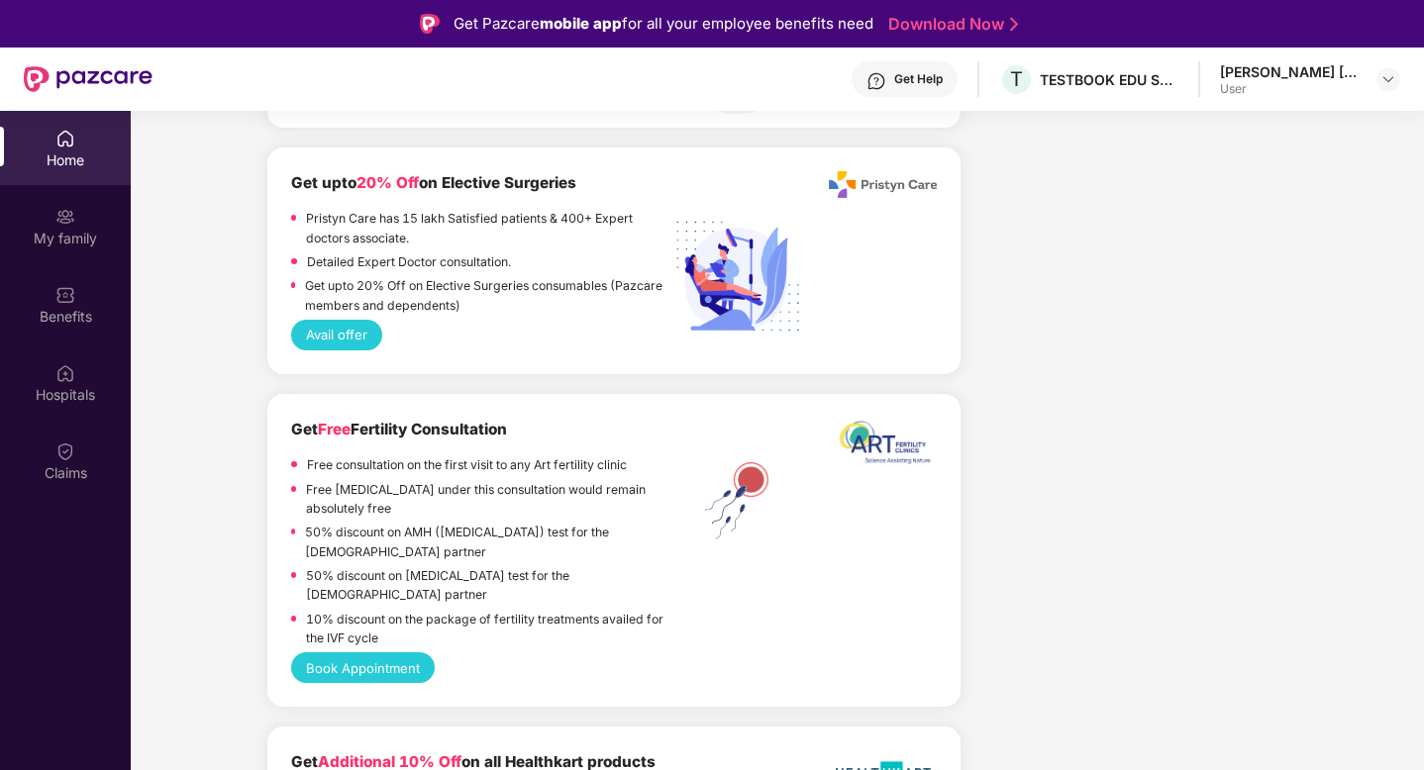
click at [391, 652] on button "Book Appointment" at bounding box center [363, 667] width 144 height 31
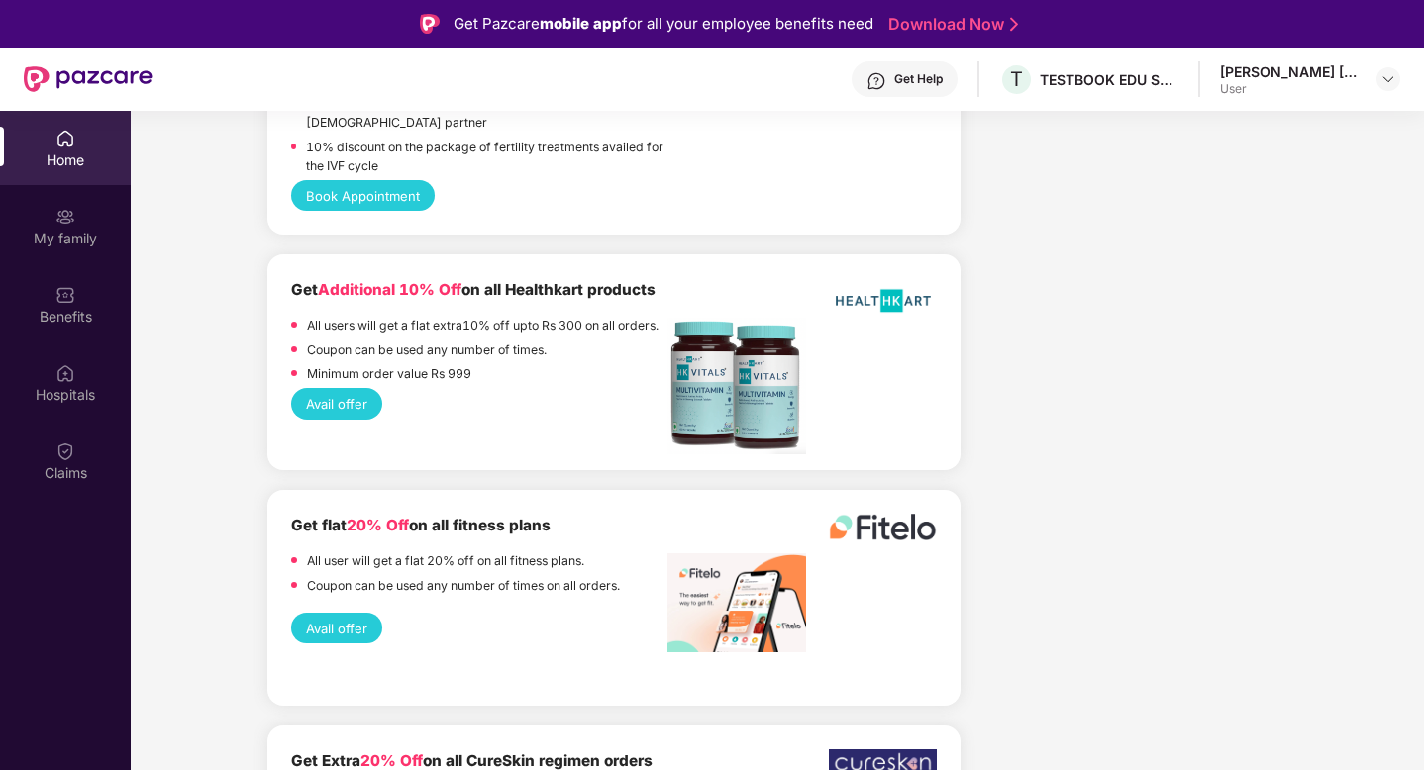
scroll to position [3550, 0]
